Goal: Find specific page/section: Find specific page/section

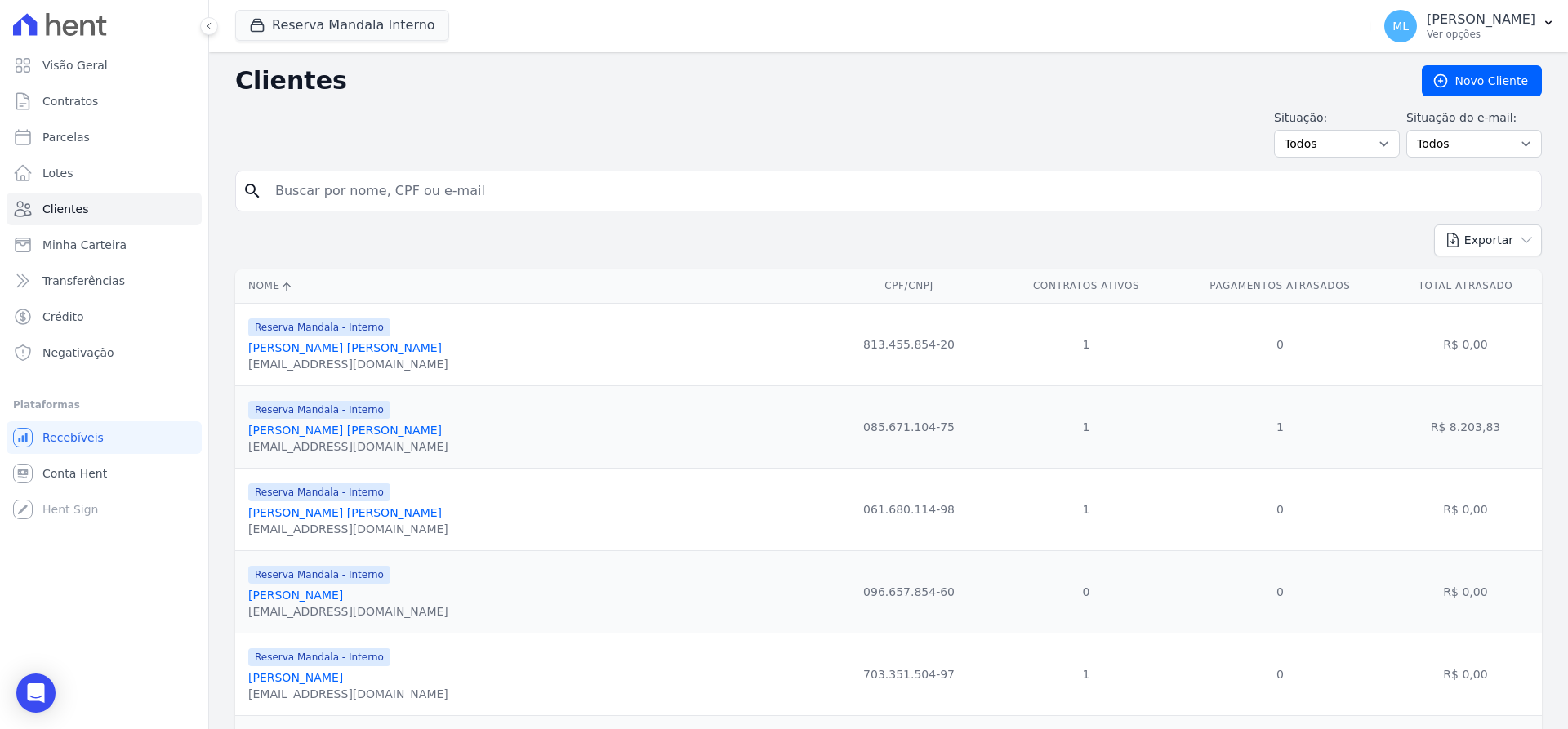
click at [432, 188] on input "search" at bounding box center [899, 191] width 1268 height 32
type input "janaina"
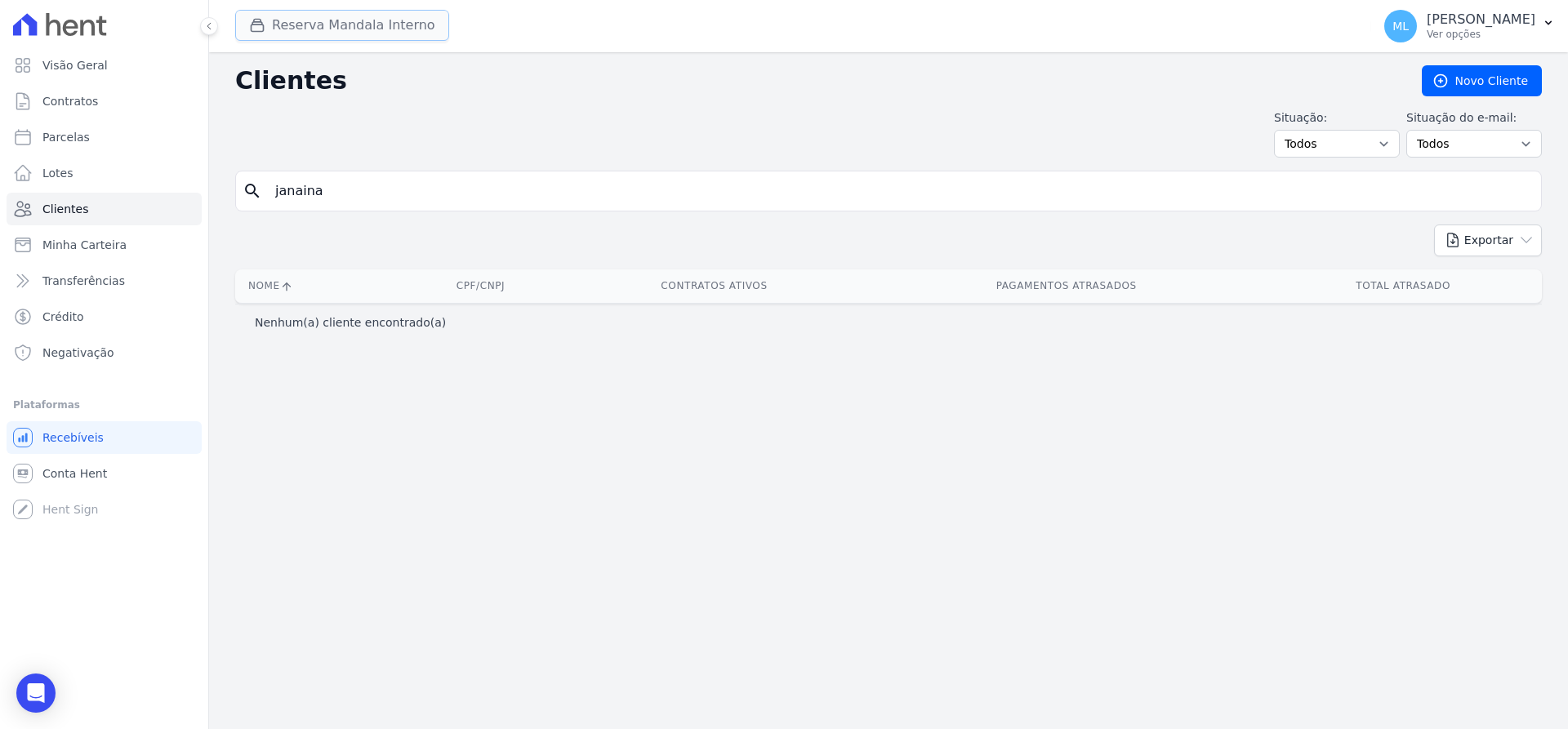
click at [309, 14] on button "Reserva Mandala Interno" at bounding box center [342, 25] width 214 height 31
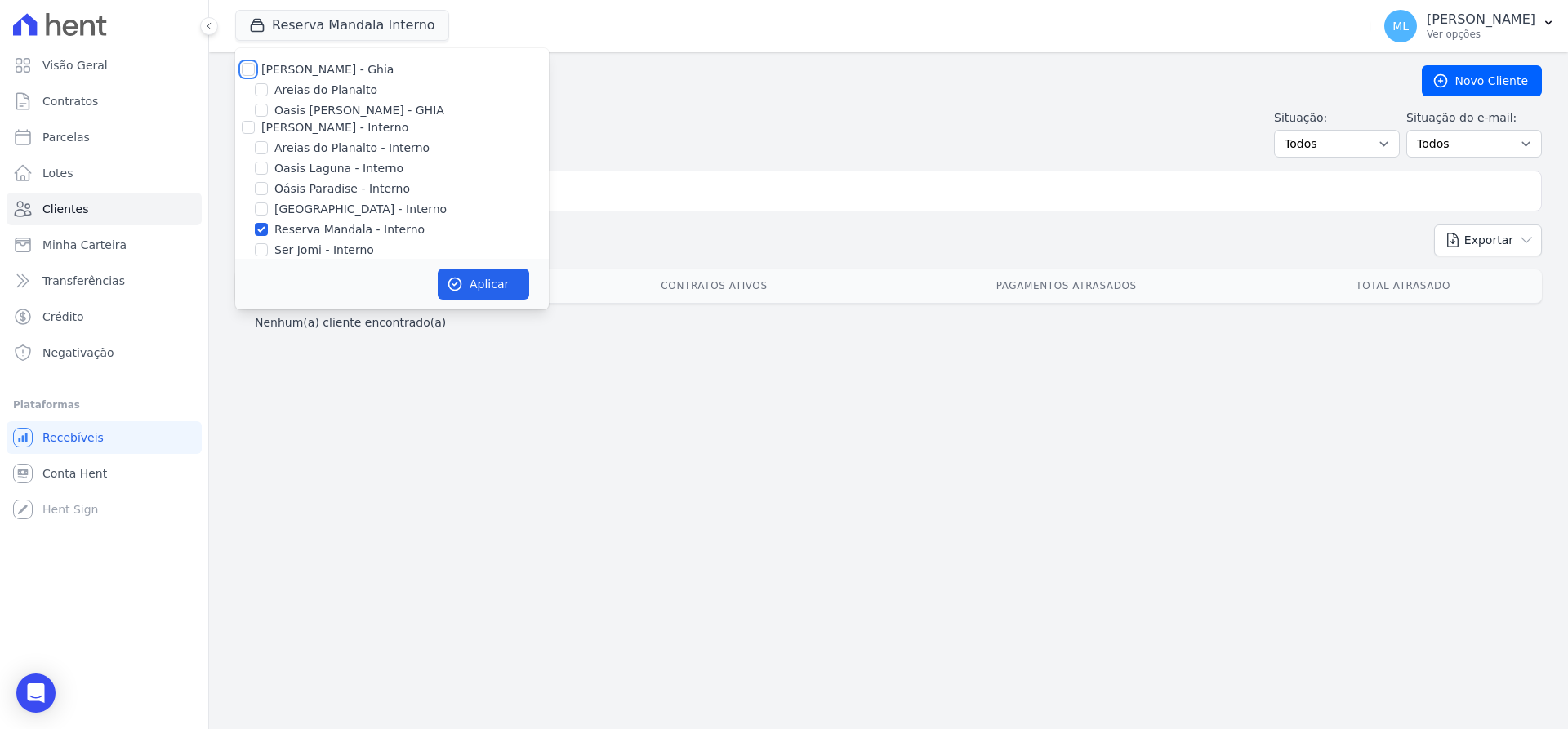
click at [246, 69] on input "[PERSON_NAME] - Ghia" at bounding box center [248, 69] width 13 height 13
checkbox input "true"
click at [244, 124] on input "[PERSON_NAME] - Interno" at bounding box center [248, 126] width 13 height 13
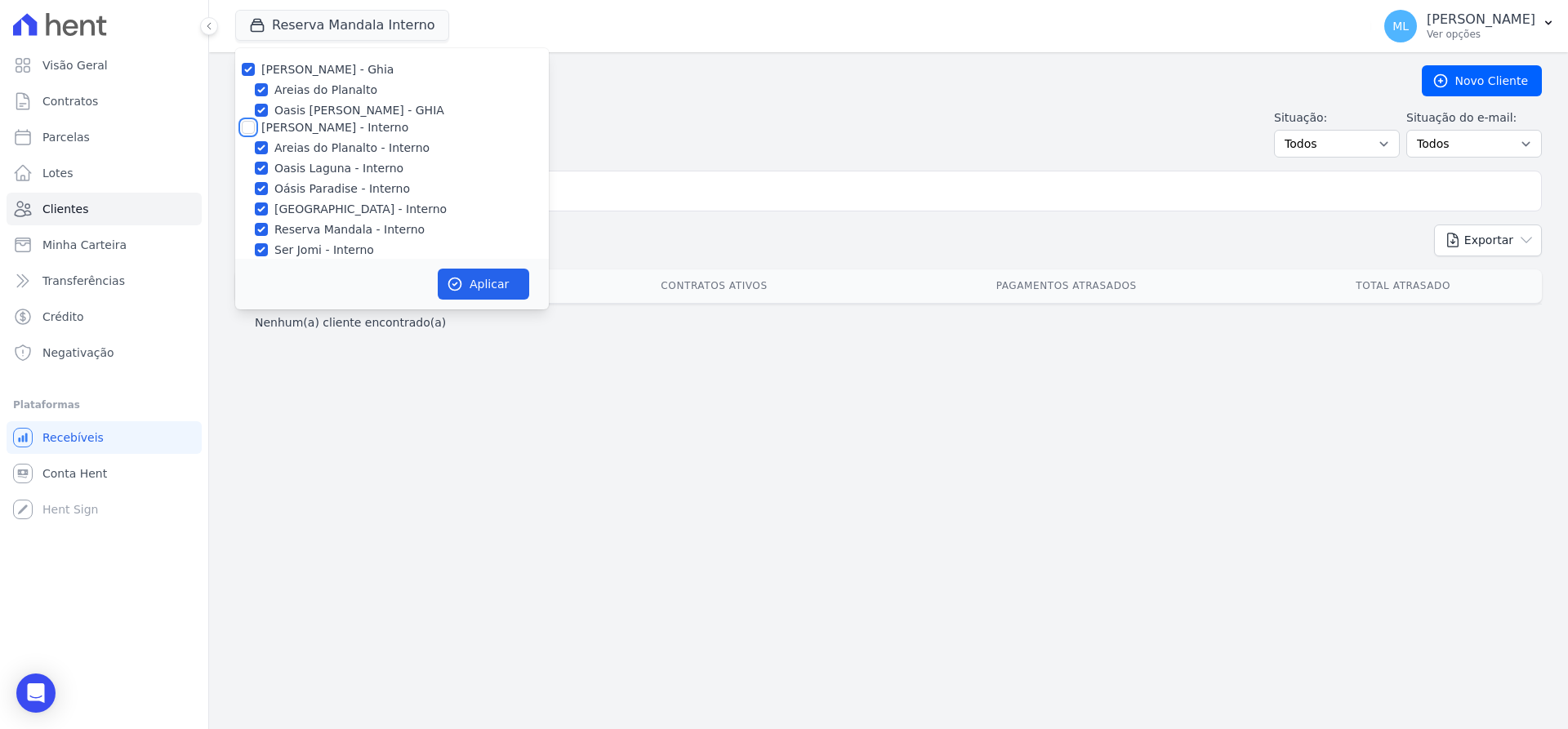
checkbox input "true"
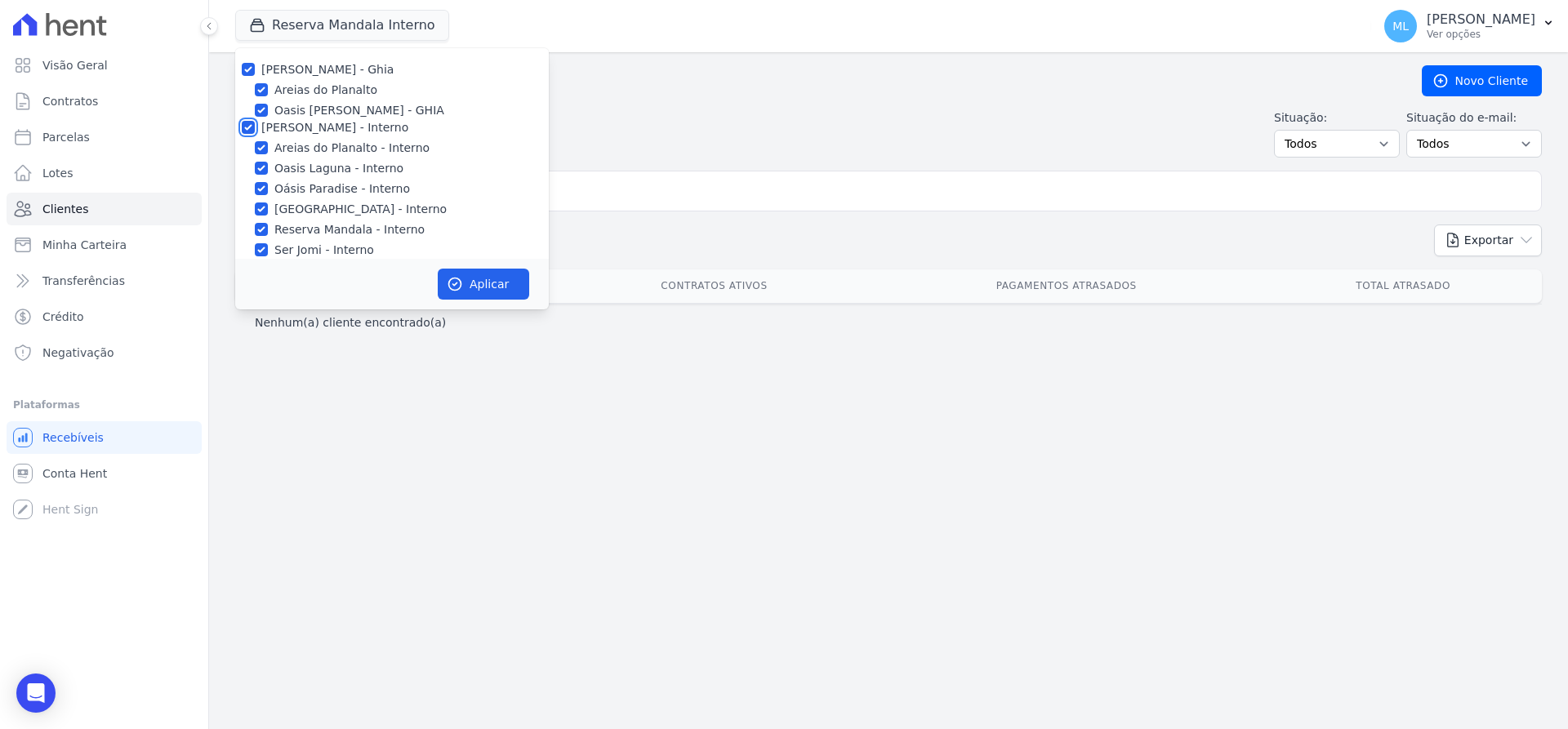
checkbox input "true"
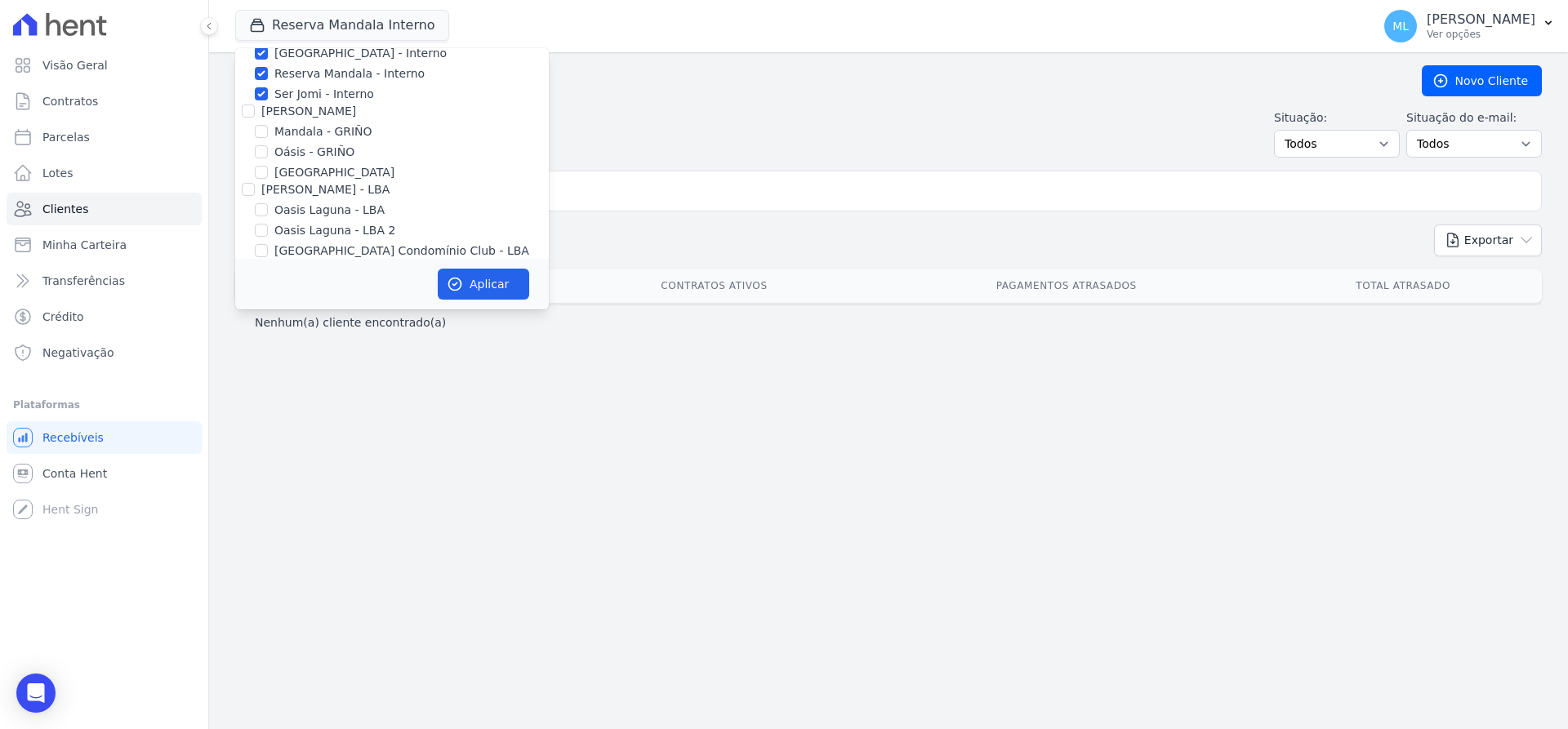
scroll to position [163, 0]
click at [249, 109] on input "[PERSON_NAME]" at bounding box center [248, 104] width 13 height 13
checkbox input "true"
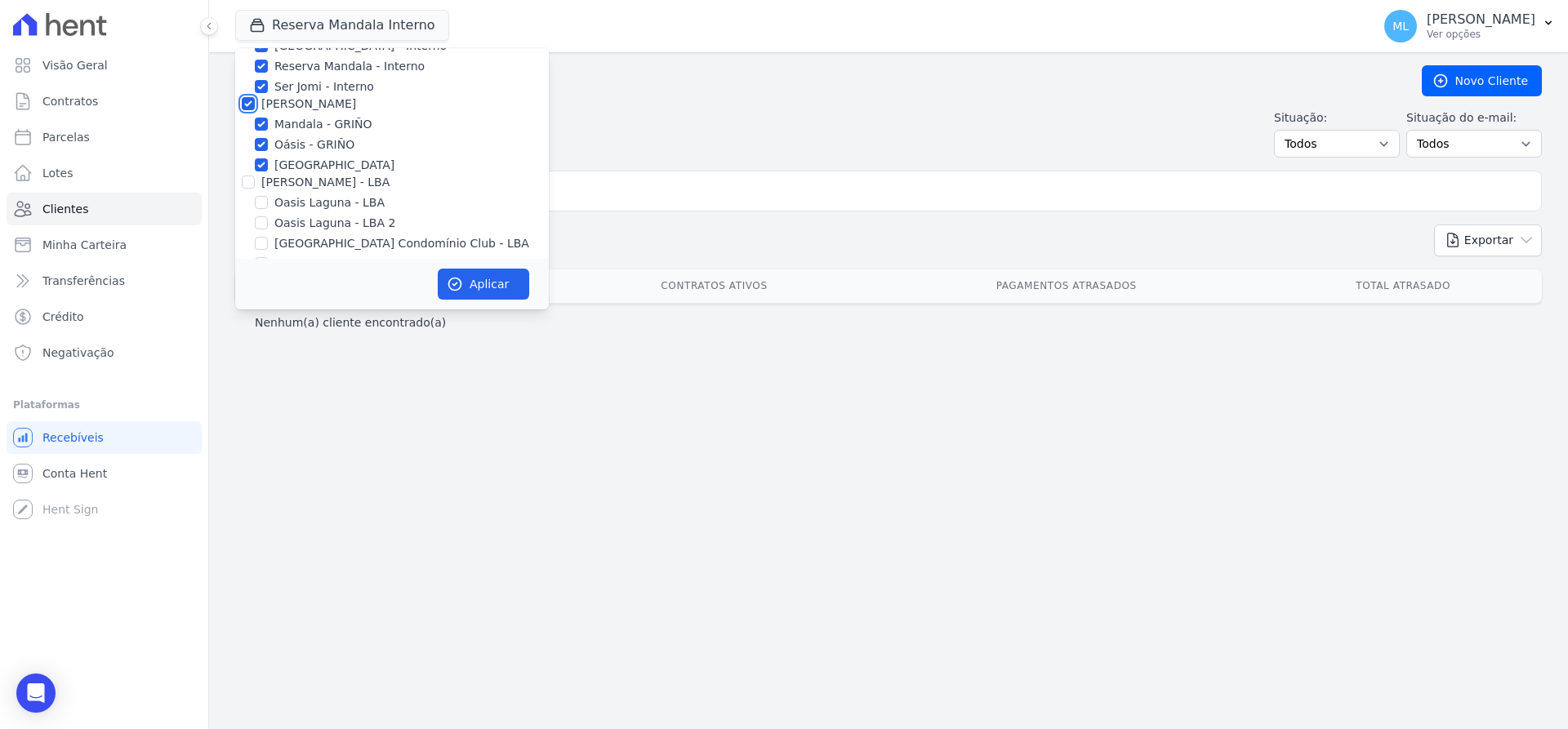
checkbox input "true"
click at [245, 182] on input "[PERSON_NAME] - LBA" at bounding box center [248, 182] width 13 height 13
checkbox input "true"
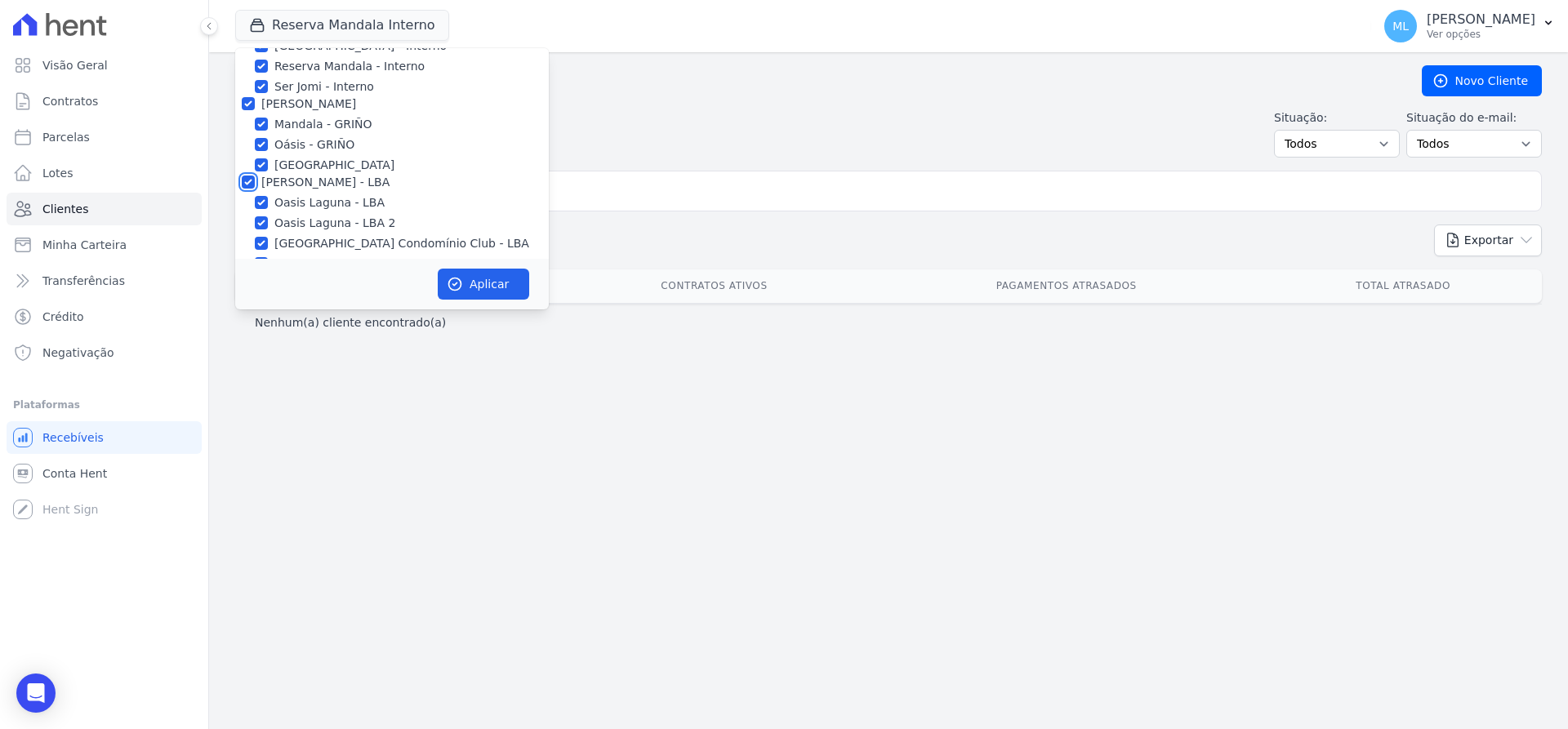
checkbox input "true"
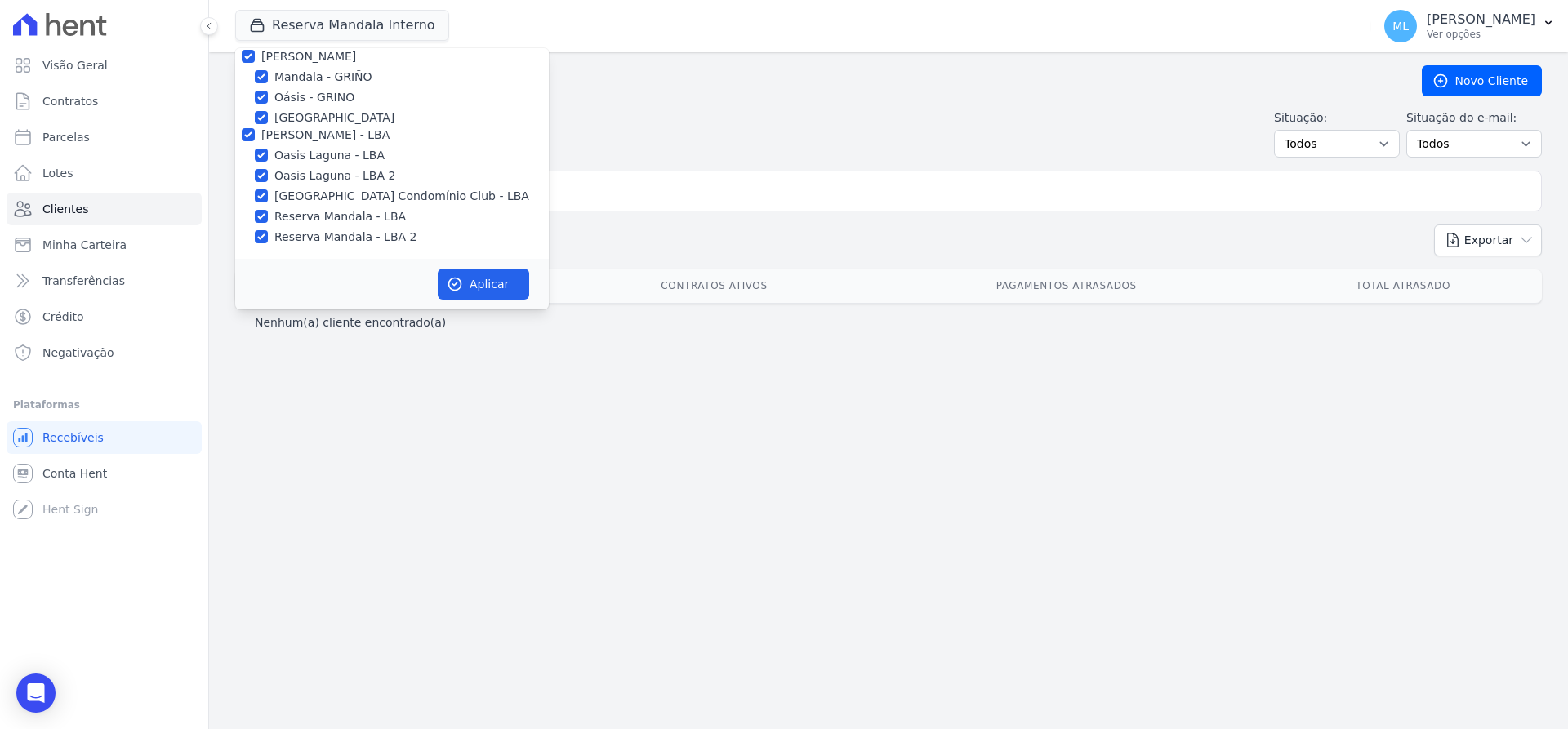
click at [495, 304] on div "Aplicar" at bounding box center [392, 284] width 314 height 51
click at [496, 292] on button "Aplicar" at bounding box center [484, 284] width 92 height 31
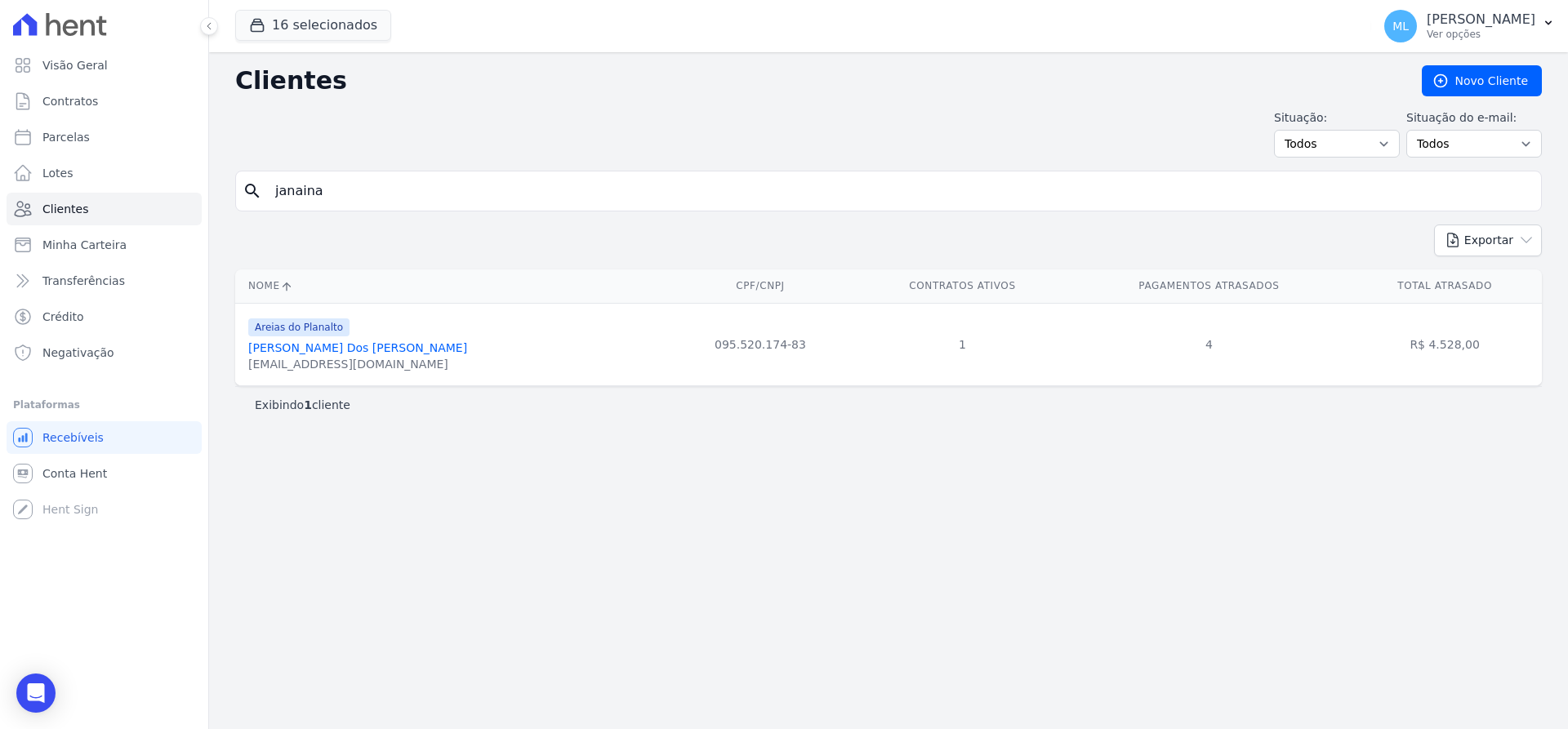
click at [518, 201] on input "janaina" at bounding box center [899, 191] width 1268 height 32
drag, startPoint x: 361, startPoint y: 345, endPoint x: 377, endPoint y: 343, distance: 16.1
click at [361, 345] on link "[PERSON_NAME] Dos [PERSON_NAME]" at bounding box center [358, 347] width 219 height 13
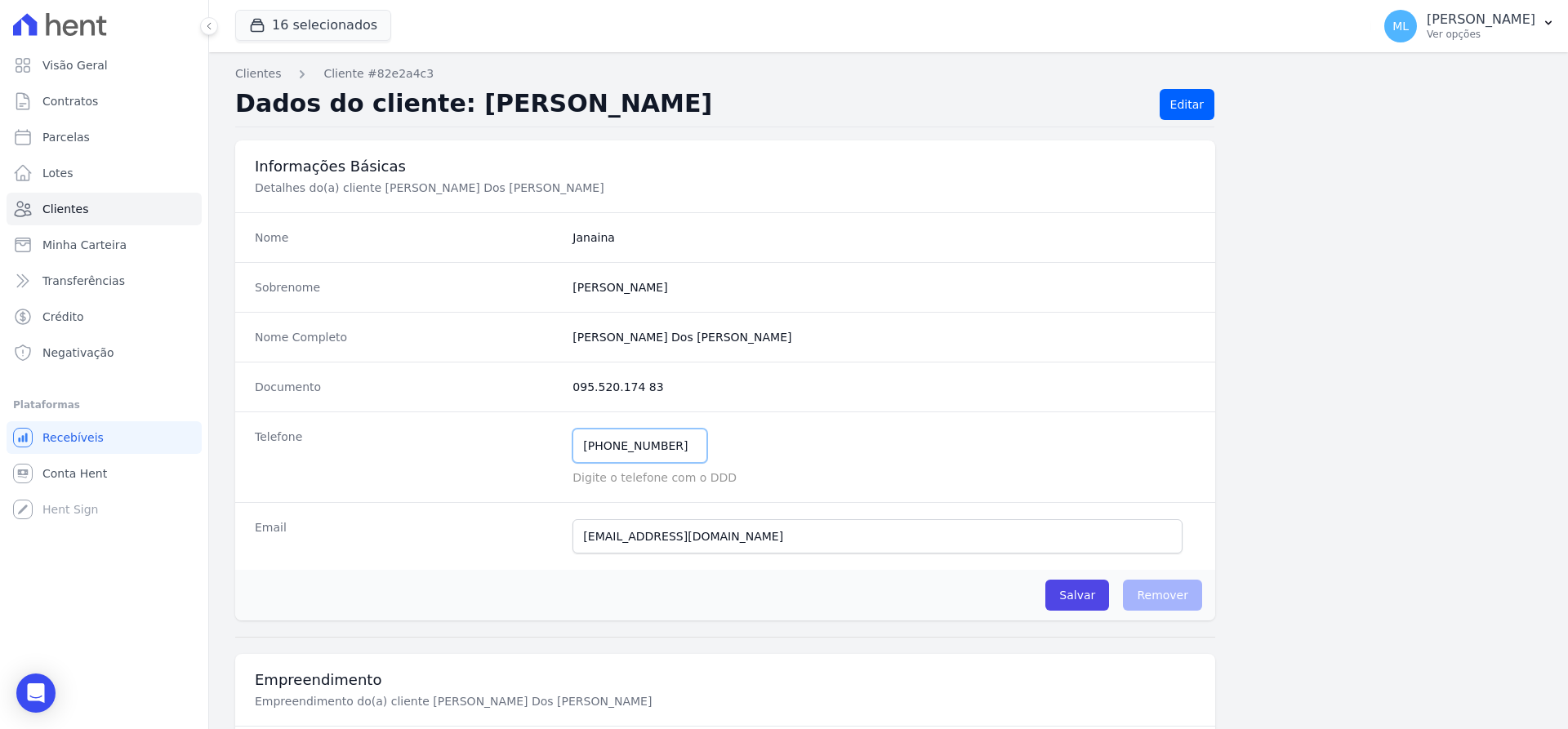
drag, startPoint x: 670, startPoint y: 446, endPoint x: 523, endPoint y: 435, distance: 147.4
click at [530, 438] on div "Telefone [PHONE_NUMBER] Mensagem de SMS ainda não enviada.. Mensagem de [PERSON…" at bounding box center [725, 457] width 980 height 91
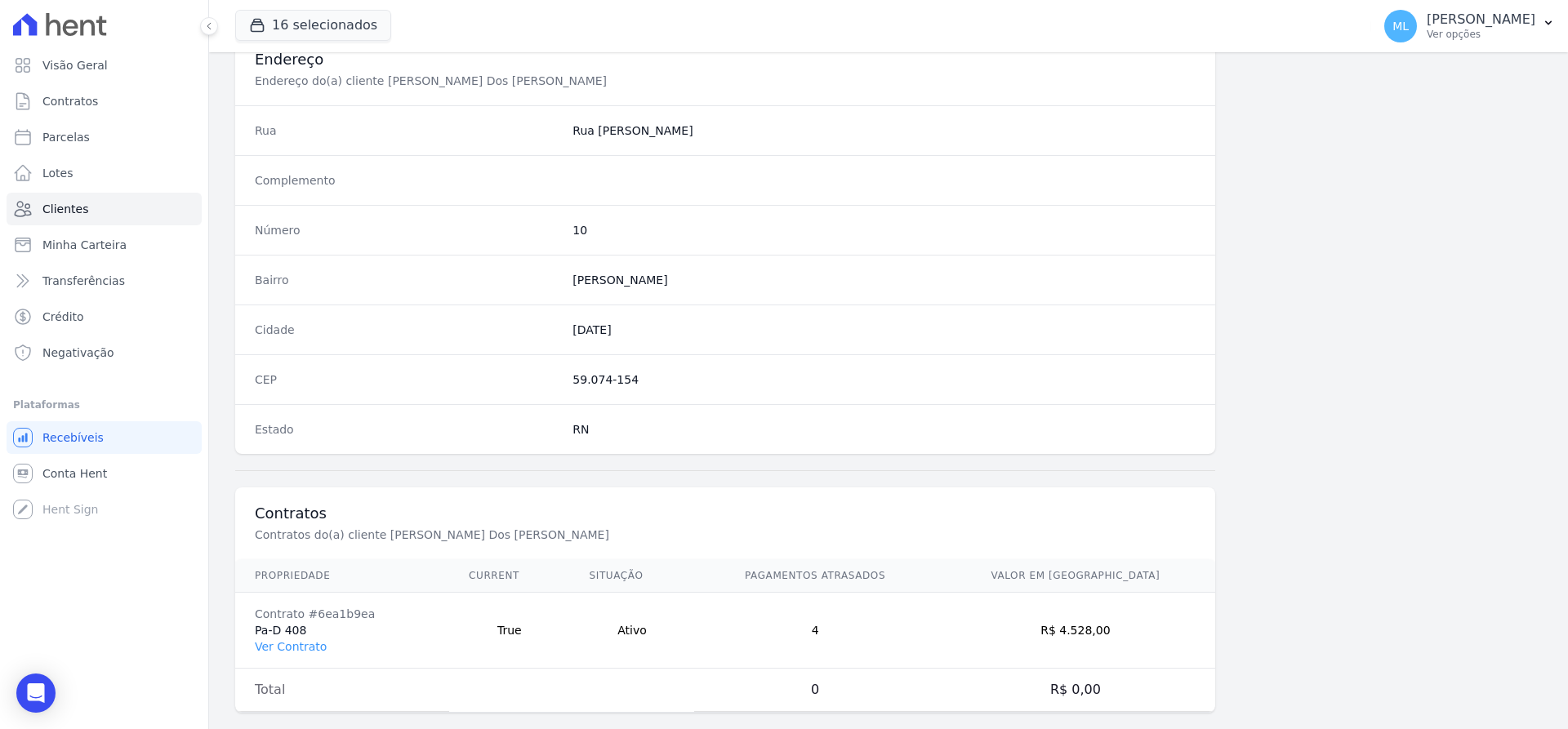
scroll to position [799, 0]
